Goal: Navigation & Orientation: Find specific page/section

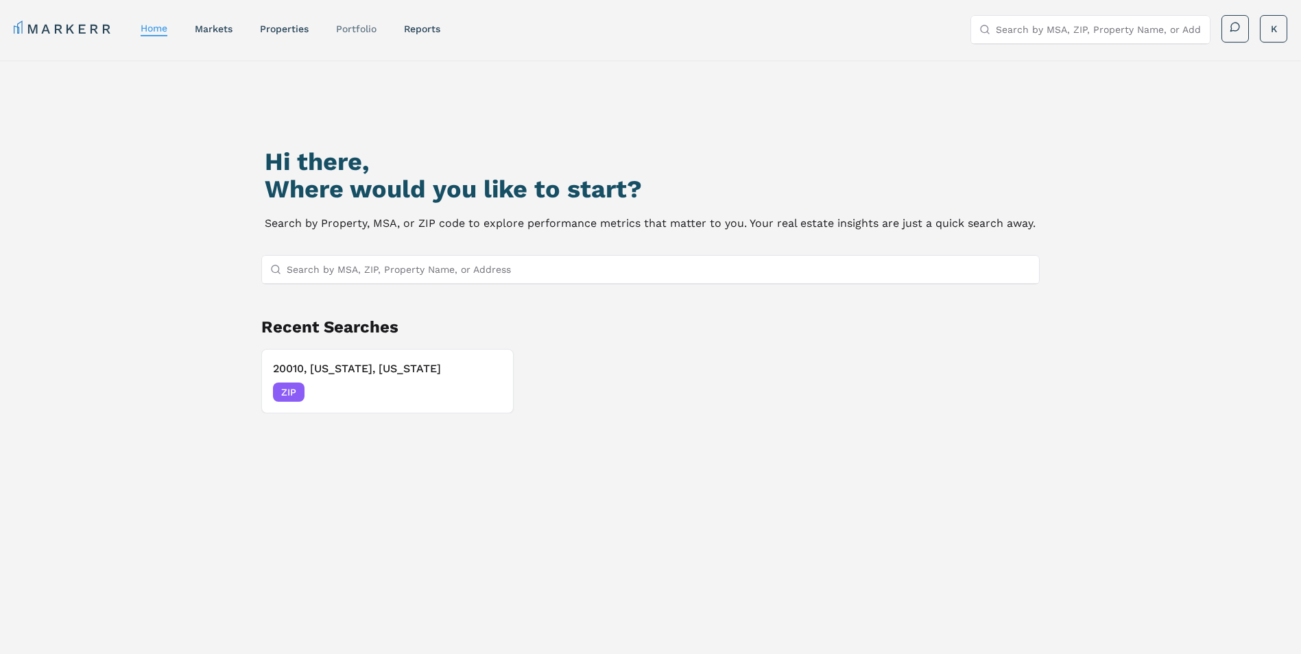
click at [342, 31] on link "Portfolio" at bounding box center [356, 28] width 40 height 11
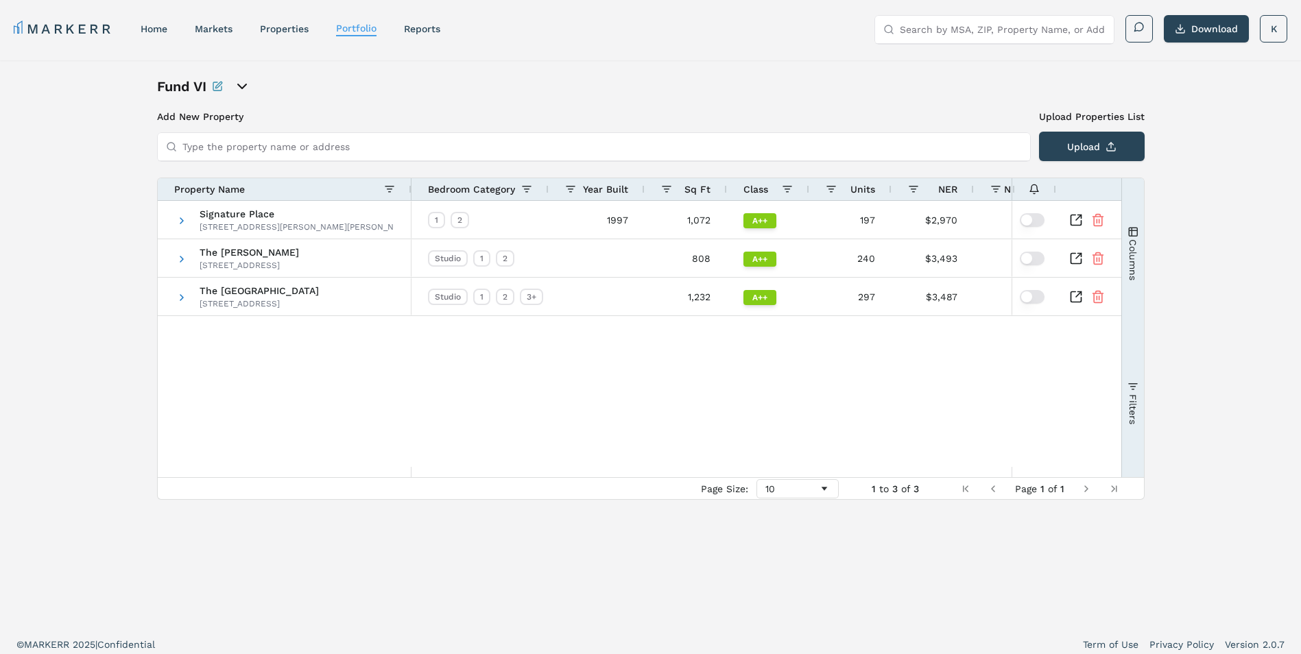
click at [230, 141] on input "Type the property name or address" at bounding box center [601, 146] width 839 height 27
click at [239, 91] on icon "open portfolio options" at bounding box center [242, 86] width 16 height 16
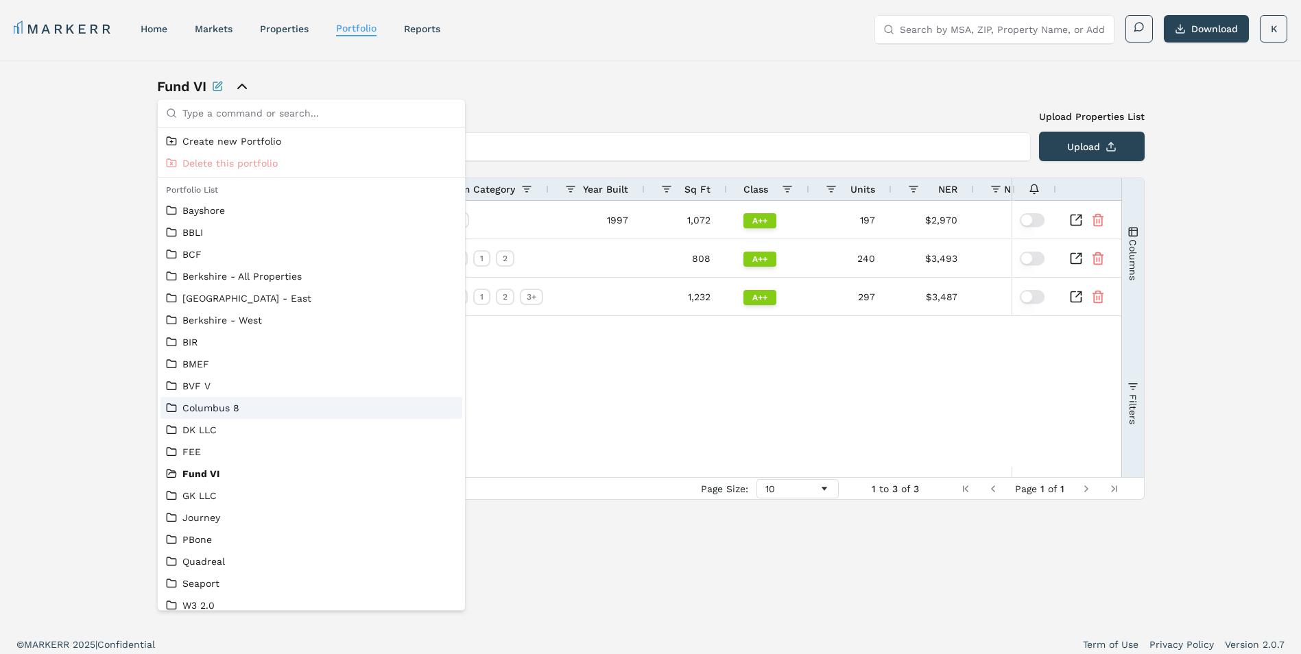
scroll to position [9, 0]
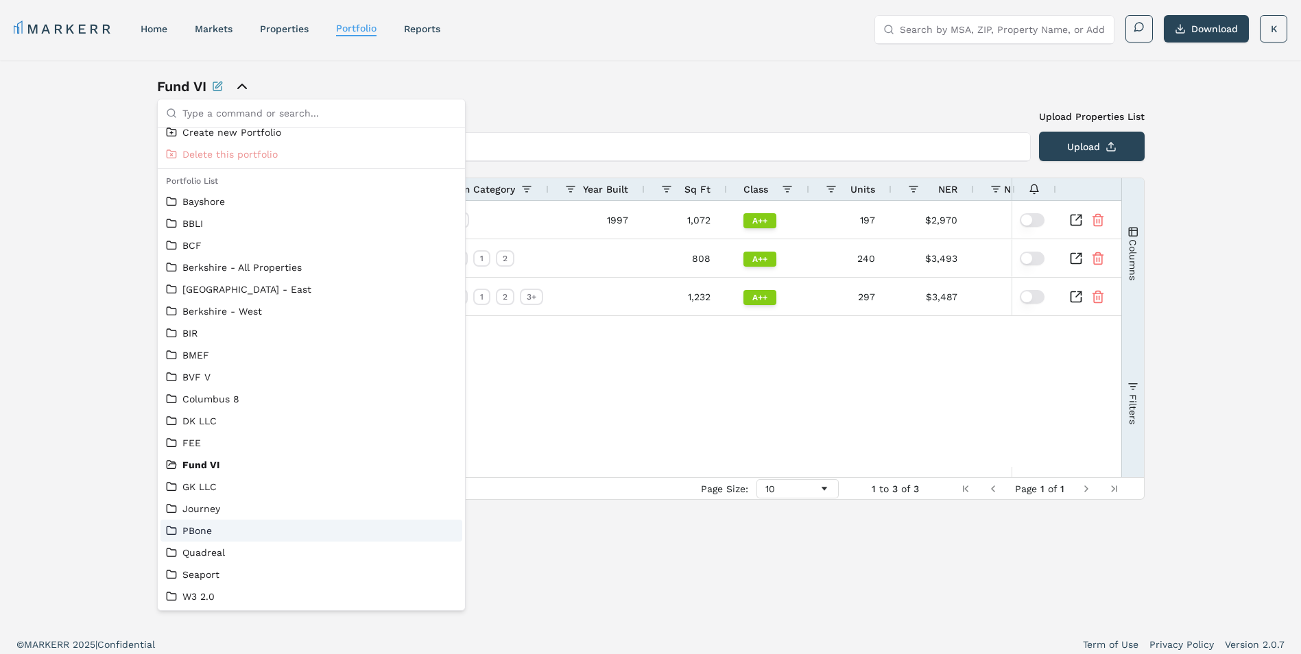
click at [213, 537] on link "PBone" at bounding box center [311, 531] width 291 height 14
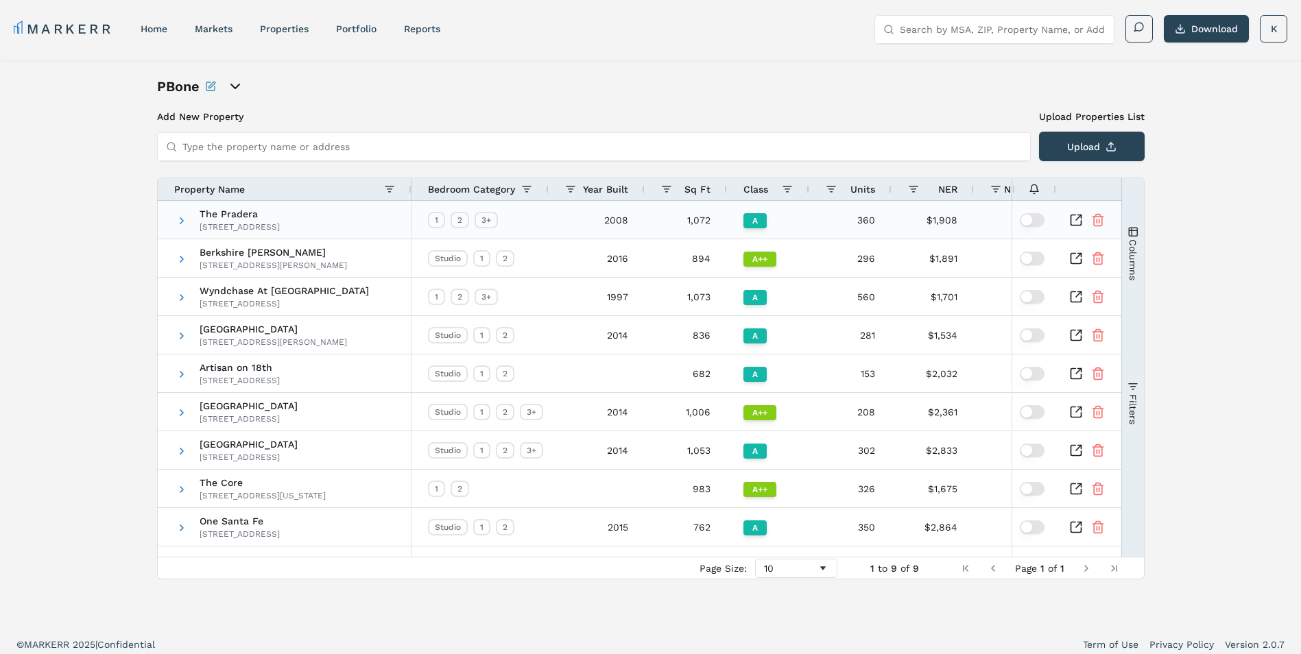
click at [174, 219] on div "The Pradera [STREET_ADDRESS]" at bounding box center [285, 220] width 254 height 38
click at [180, 221] on span at bounding box center [181, 220] width 11 height 11
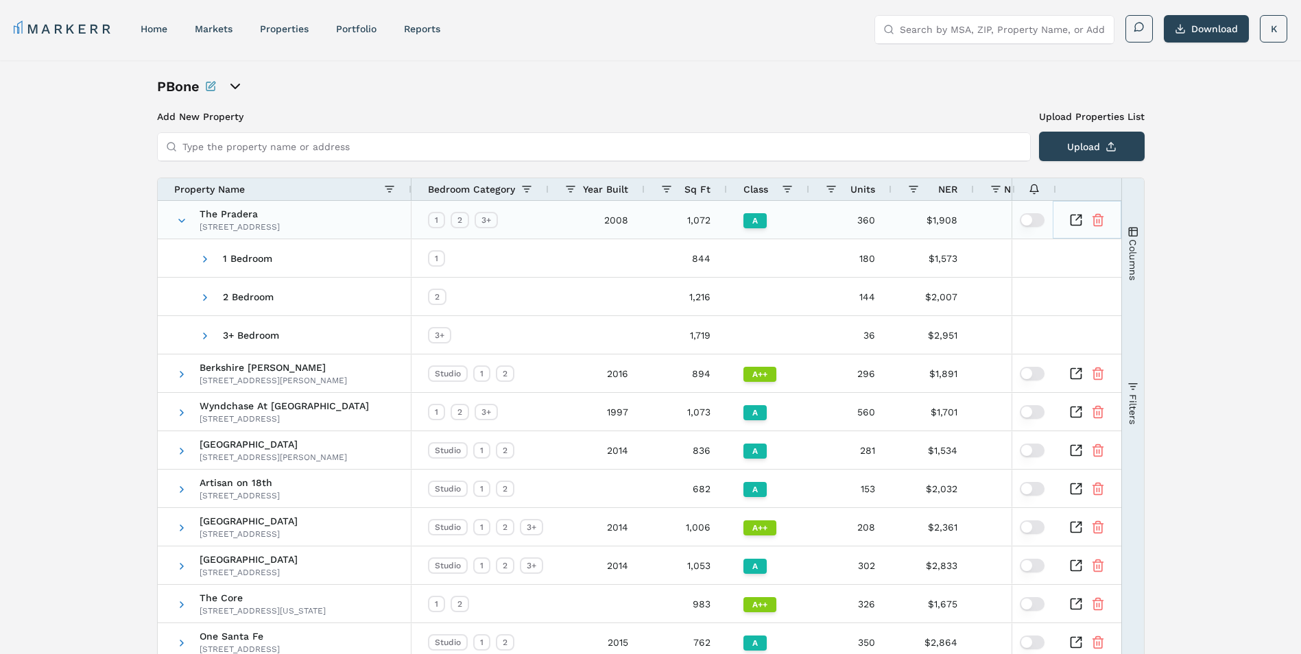
click at [1079, 225] on icon "Inspect Comparable" at bounding box center [1075, 220] width 10 height 10
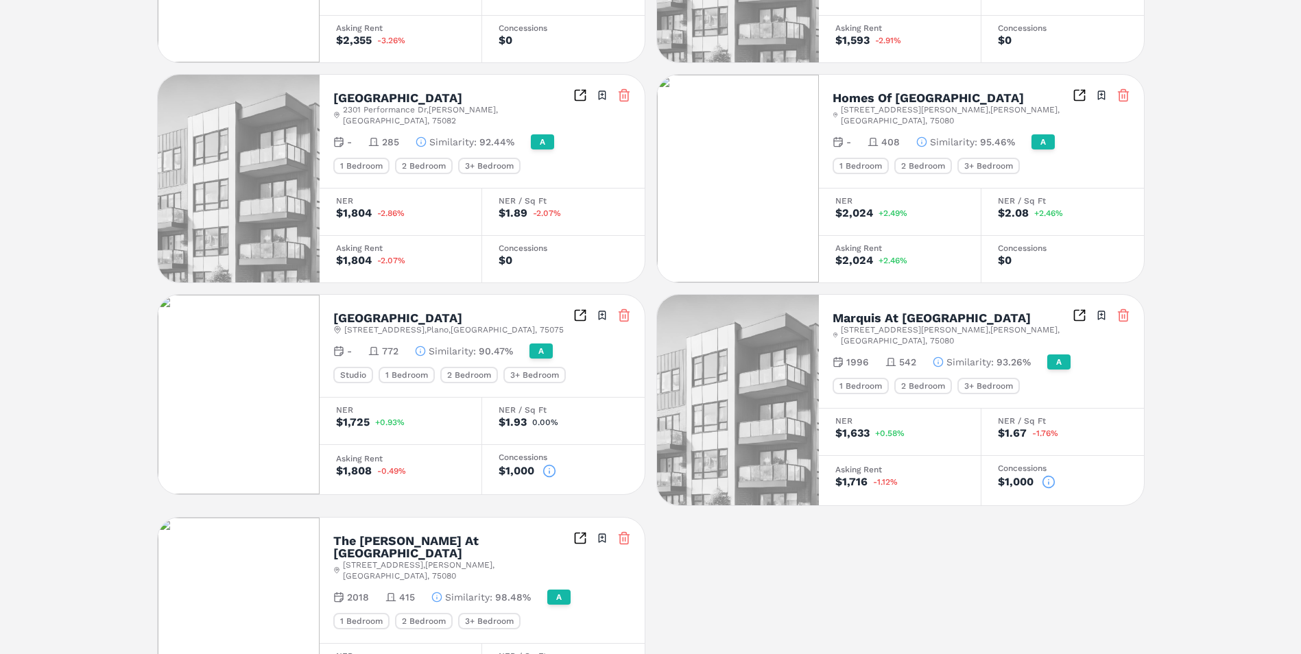
scroll to position [642, 0]
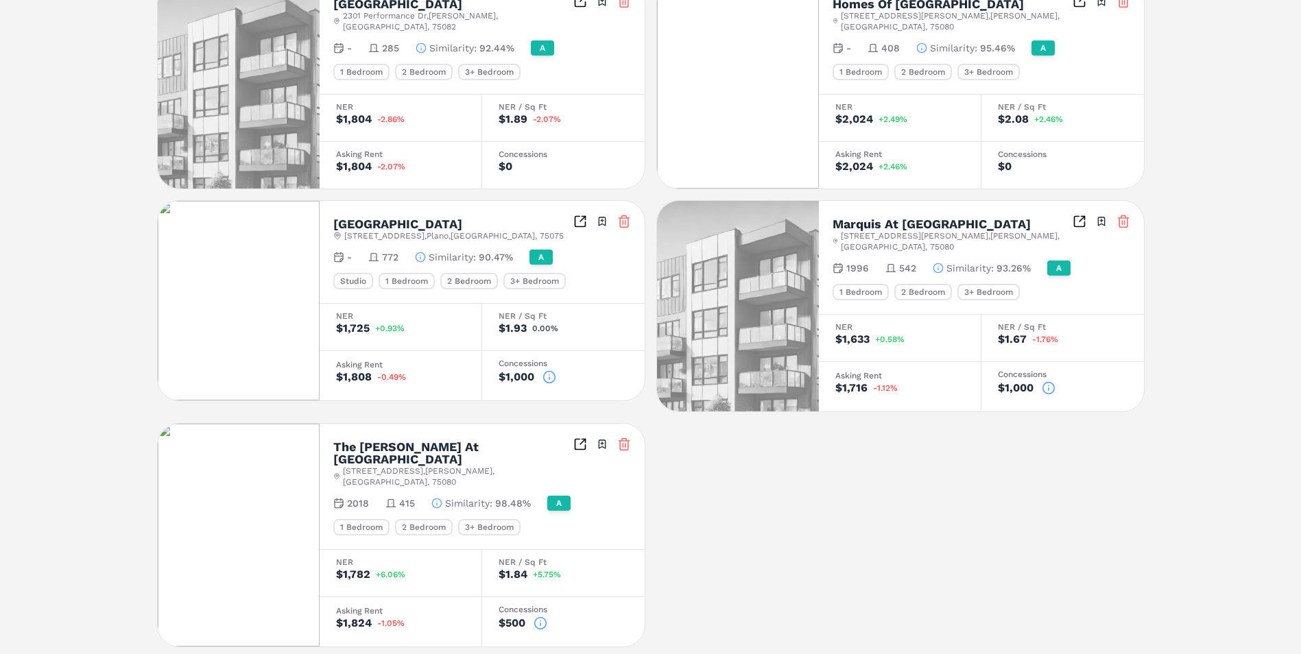
click at [1029, 491] on div "Creekside Townhomes 3650 Custer Pkwy , Richardson , TX , 75080 Toggle portfolio…" at bounding box center [650, 203] width 987 height 887
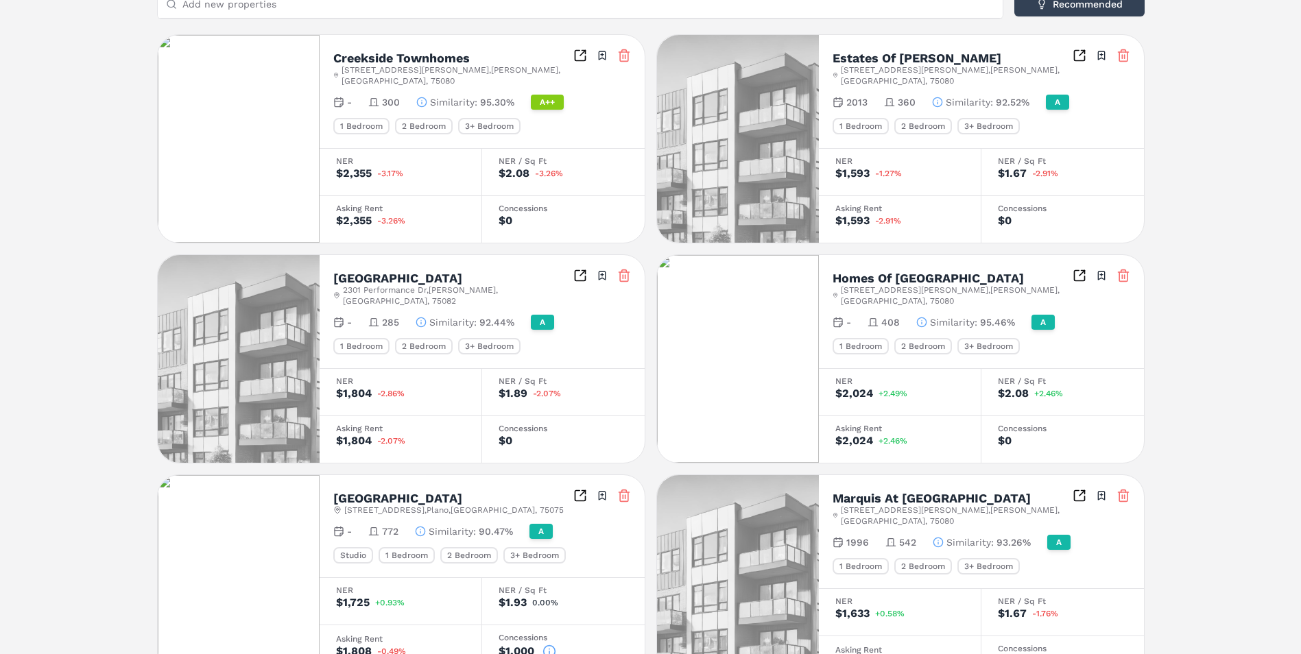
scroll to position [300, 0]
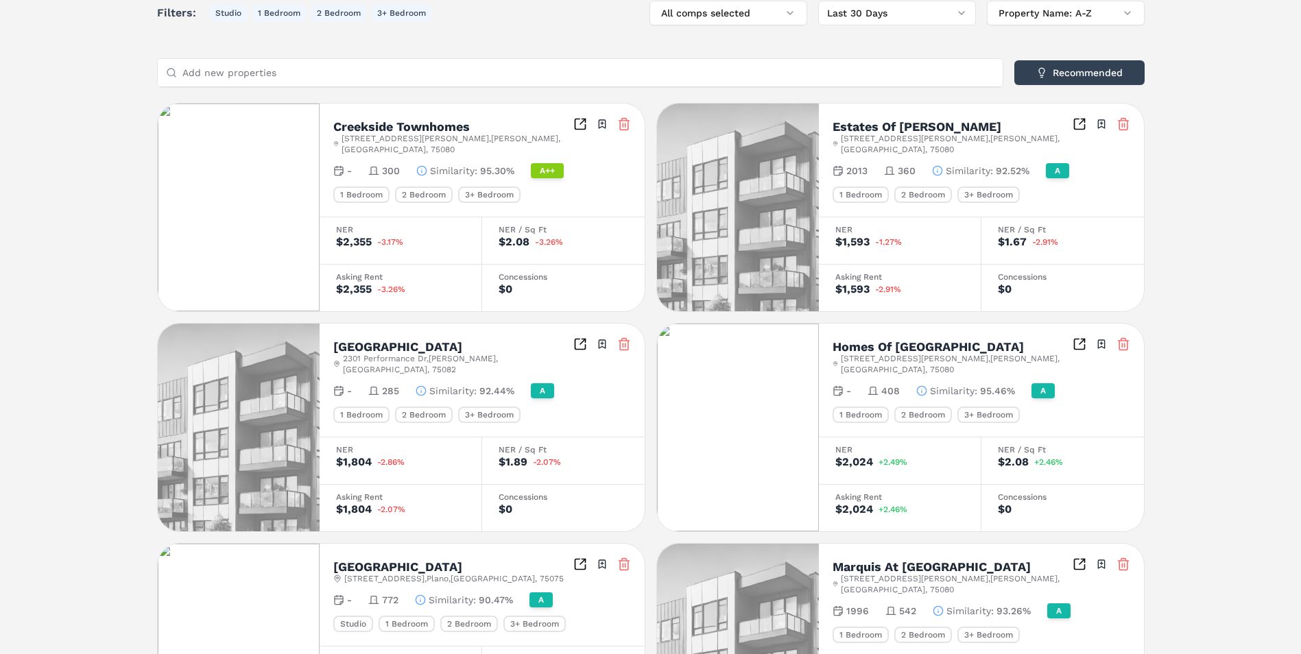
click at [389, 123] on h2 "Creekside Townhomes" at bounding box center [401, 127] width 136 height 12
